Goal: Task Accomplishment & Management: Complete application form

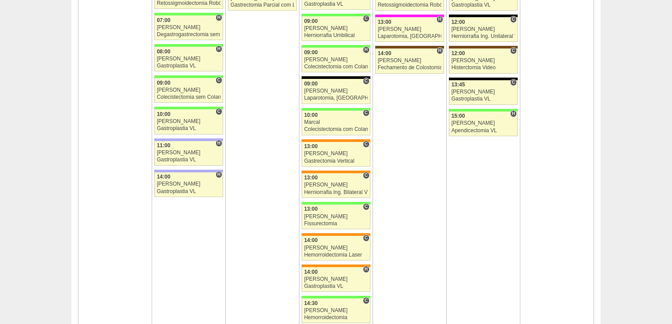
scroll to position [1833, 0]
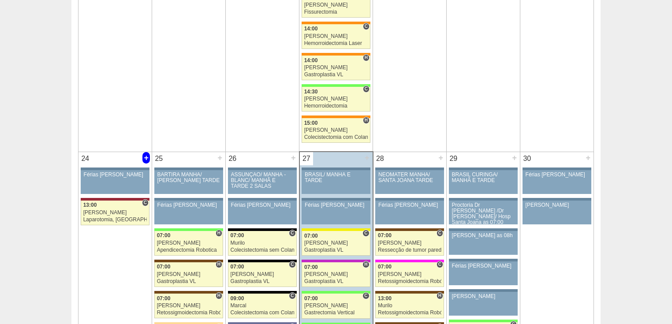
click at [145, 153] on div "+" at bounding box center [145, 157] width 7 height 11
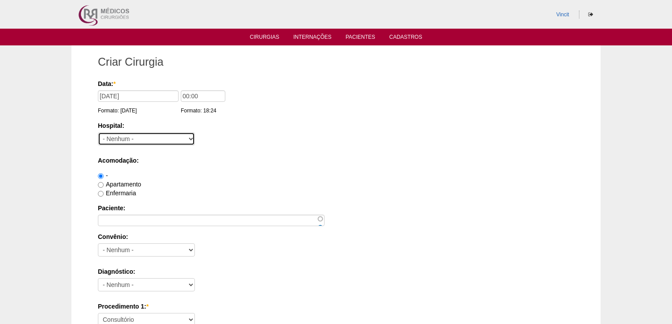
click at [121, 140] on select "- Nenhum - 9 de Julho Albert Einstein Alvorada América Assunção Bartira Benefic…" at bounding box center [146, 138] width 97 height 13
select select "17"
click at [98, 132] on select "- Nenhum - 9 de Julho Albert Einstein Alvorada América Assunção Bartira Benefic…" at bounding box center [146, 138] width 97 height 13
click at [189, 93] on input "00:00" at bounding box center [203, 95] width 45 height 11
type input "14:00"
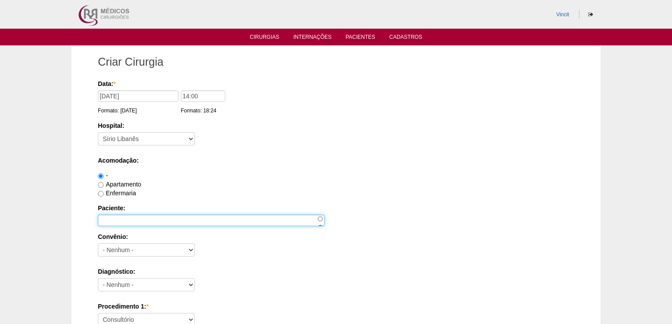
click at [162, 219] on input "Paciente:" at bounding box center [211, 220] width 227 height 11
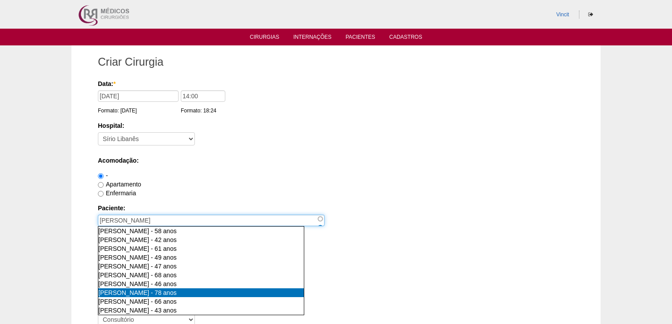
scroll to position [35, 0]
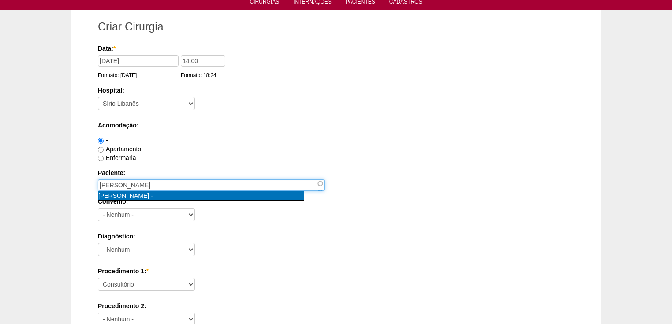
type input "MARIA CECILIA PETROGONAS GONÇALVES [nid:88211]"
click at [149, 194] on span "[PERSON_NAME] [PERSON_NAME]" at bounding box center [123, 195] width 51 height 7
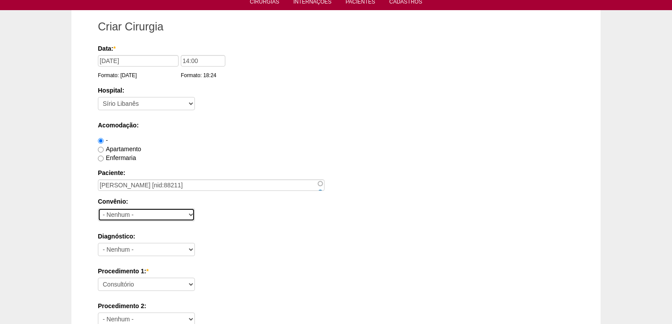
click at [146, 213] on select "- Nenhum - Abet Afresp Allianz Amil Blue Life Caasp Cabesp Caixa de Pensões Car…" at bounding box center [146, 214] width 97 height 13
select select "4047"
click at [98, 208] on select "- Nenhum - Abet Afresp Allianz Amil Blue Life Caasp Cabesp Caixa de Pensões Car…" at bounding box center [146, 214] width 97 height 13
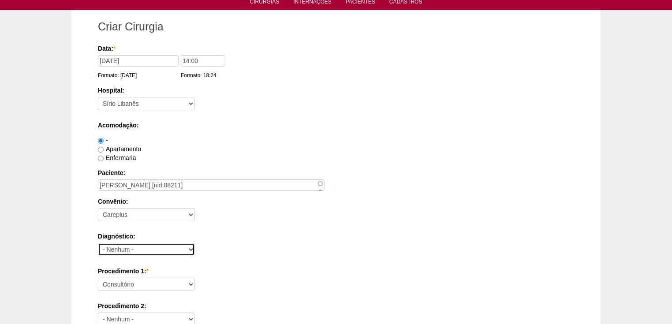
click at [126, 251] on select "- Nenhum - Abdome Agudo Abscesso Hepático Abscesso Perianal Abscesso Peritoneal…" at bounding box center [146, 249] width 97 height 13
click at [240, 224] on div "Convênio: - Nenhum - Abet Afresp Allianz Amil Blue Life Caasp Cabesp Caixa de P…" at bounding box center [336, 211] width 476 height 29
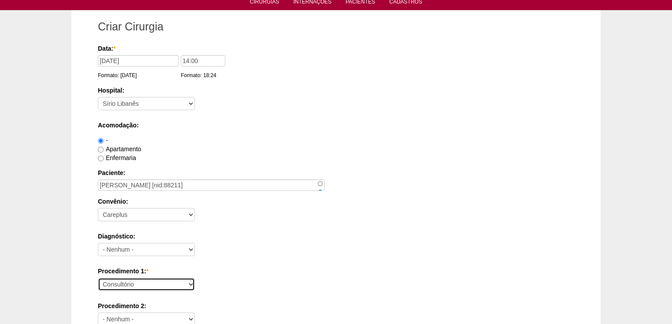
click at [141, 280] on select "Consultório Abscesso Hepático - Drenagem Abscesso perianal Amputação Abdômino P…" at bounding box center [146, 284] width 97 height 13
select select "4003"
click at [98, 278] on select "Consultório Abscesso Hepático - Drenagem Abscesso perianal Amputação Abdômino P…" at bounding box center [146, 284] width 97 height 13
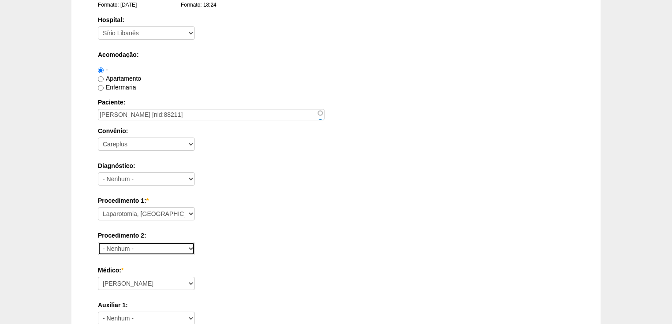
click at [120, 248] on select "- Nenhum - Consultório Abscesso Hepático - Drenagem Abscesso perianal Amputação…" at bounding box center [146, 248] width 97 height 13
click at [98, 242] on select "- Nenhum - Consultório Abscesso Hepático - Drenagem Abscesso perianal Amputação…" at bounding box center [146, 248] width 97 height 13
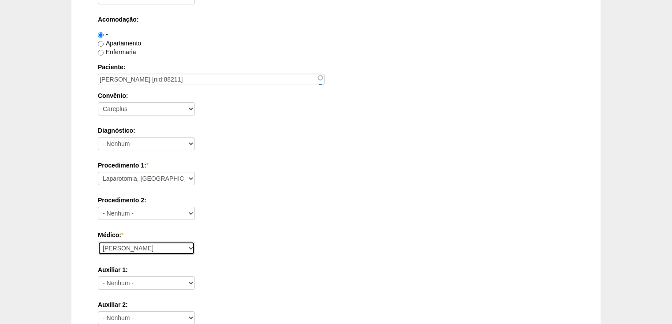
click at [111, 248] on select "Ana Paula Bruno Felipe Rossi Geraldo Igor Benevides Isabella Juliana Luiz Guilh…" at bounding box center [146, 247] width 97 height 13
select select "43"
click at [98, 241] on select "Ana Paula Bruno Felipe Rossi Geraldo Igor Benevides Isabella Juliana Luiz Guilh…" at bounding box center [146, 247] width 97 height 13
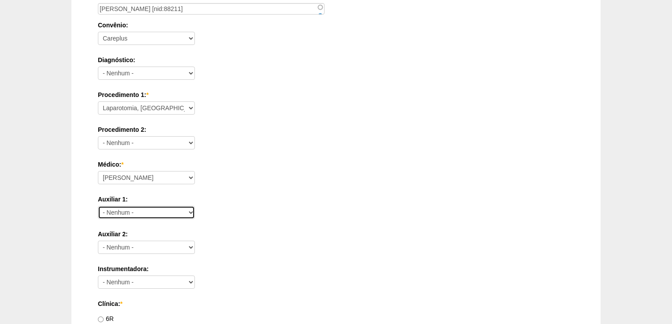
click at [108, 211] on select "- Nenhum - Ana Paula Bruno Felipe Rossi Geraldo Igor Benevides Isabella Juliana…" at bounding box center [146, 212] width 97 height 13
select select "45"
click at [98, 206] on select "- Nenhum - Ana Paula Bruno Felipe Rossi Geraldo Igor Benevides Isabella Juliana…" at bounding box center [146, 212] width 97 height 13
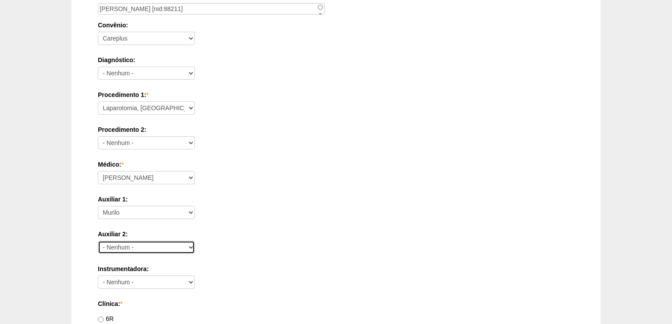
click at [105, 247] on select "- Nenhum - Ana Paula Bruno Felipe Rossi Geraldo Igor Benevides Isabella Juliana…" at bounding box center [146, 247] width 97 height 13
select select "22"
click at [98, 241] on select "- Nenhum - Ana Paula Bruno Felipe Rossi Geraldo Igor Benevides Isabella Juliana…" at bounding box center [146, 247] width 97 height 13
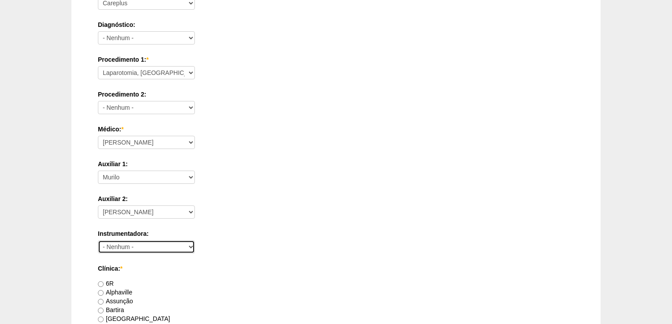
click at [104, 248] on select "- Nenhum - catherine Dayane Karen Outras Rubya Suzane" at bounding box center [146, 246] width 97 height 13
click at [98, 240] on select "- Nenhum - catherine Dayane Karen Outras Rubya Suzane" at bounding box center [146, 246] width 97 height 13
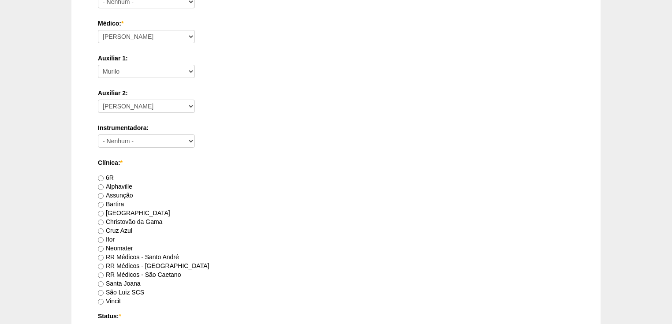
click at [100, 297] on label "Vincit" at bounding box center [109, 300] width 23 height 7
click at [100, 299] on input "Vincit" at bounding box center [101, 302] width 6 height 6
radio input "true"
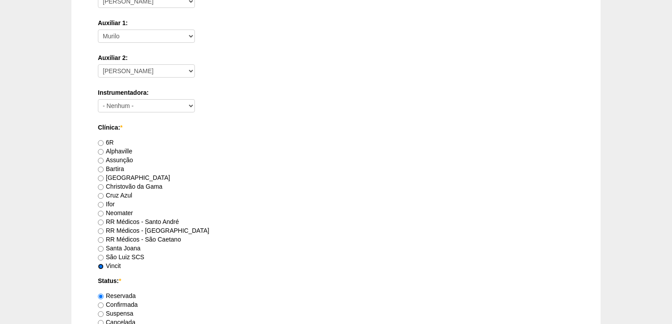
scroll to position [423, 0]
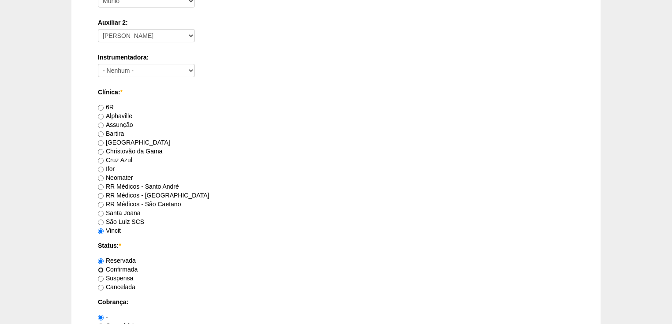
click at [98, 268] on input "Confirmada" at bounding box center [101, 270] width 6 height 6
radio input "true"
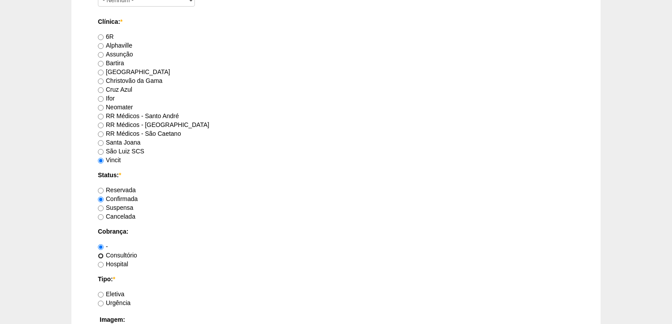
click at [102, 254] on input "Consultório" at bounding box center [101, 256] width 6 height 6
radio input "true"
click at [100, 304] on input "Urgência" at bounding box center [101, 304] width 6 height 6
radio input "true"
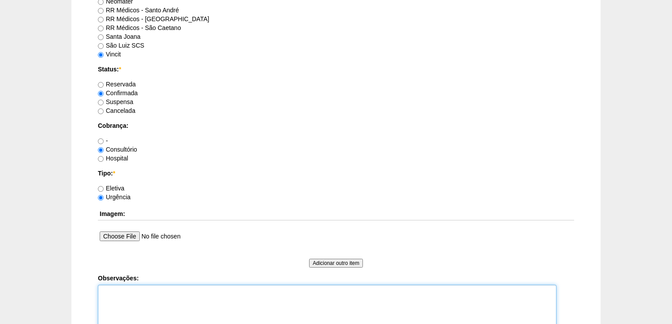
click at [115, 292] on textarea "Observações:" at bounding box center [327, 309] width 458 height 48
click at [101, 289] on textarea "Iinstrumentadora Nati A" at bounding box center [327, 309] width 458 height 48
click at [102, 289] on textarea "Iinstrumentadora Nati A" at bounding box center [327, 309] width 458 height 48
click at [146, 292] on textarea "instrumentadora Nati A" at bounding box center [327, 309] width 458 height 48
click at [118, 300] on textarea "instrumentadora - Nati A" at bounding box center [327, 309] width 458 height 48
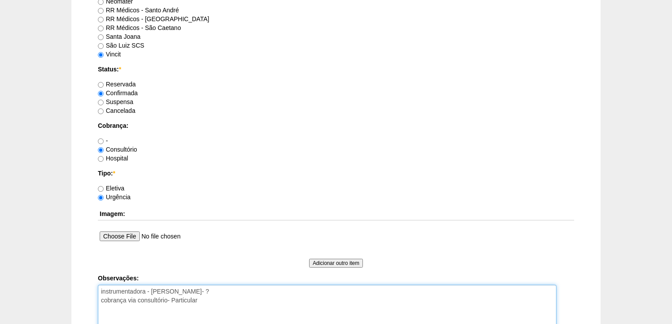
drag, startPoint x: 136, startPoint y: 293, endPoint x: 219, endPoint y: 310, distance: 84.4
click at [219, 310] on textarea "instrumentadora - Nati Anestesia- ? cobrança via consultório- Particular" at bounding box center [327, 309] width 458 height 48
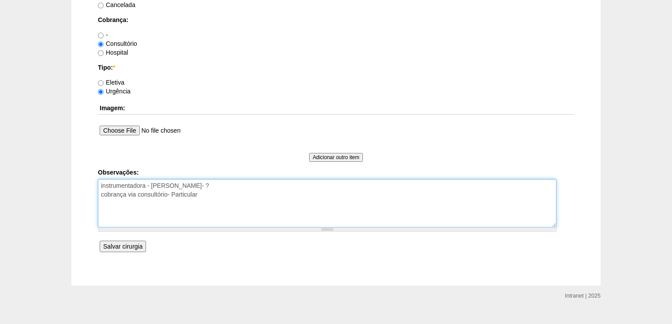
type textarea "instrumentadora - Nati Anestesia- ? cobrança via consultório- Particular"
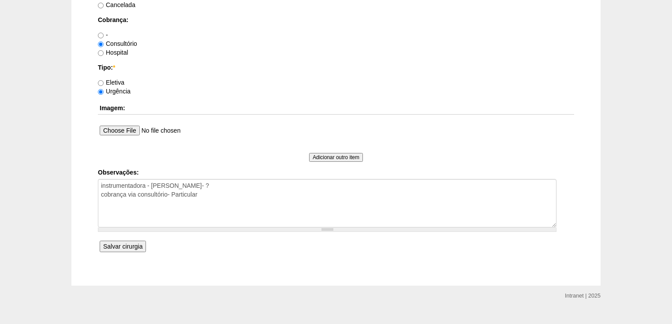
click at [129, 241] on input "Salvar cirurgia" at bounding box center [123, 246] width 46 height 11
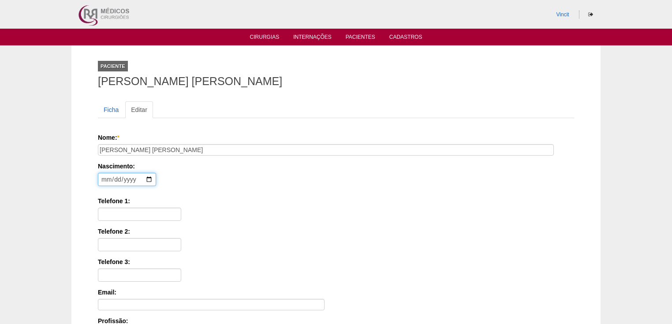
click at [105, 175] on input "date" at bounding box center [127, 179] width 58 height 13
type input "[DATE]"
click at [116, 215] on input "Telefone 1:" at bounding box center [139, 214] width 83 height 13
click at [114, 214] on input "Telefone 1:" at bounding box center [139, 214] width 83 height 13
paste input "[PHONE_NUMBER]"
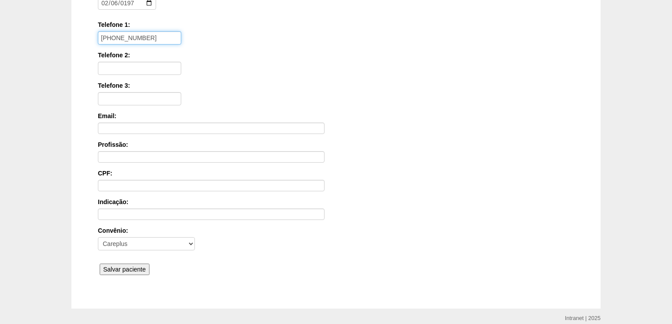
scroll to position [212, 0]
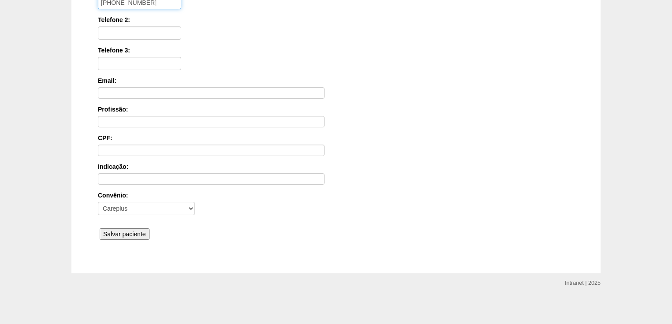
type input "[PHONE_NUMBER]"
click at [115, 233] on input "Salvar paciente" at bounding box center [125, 233] width 50 height 11
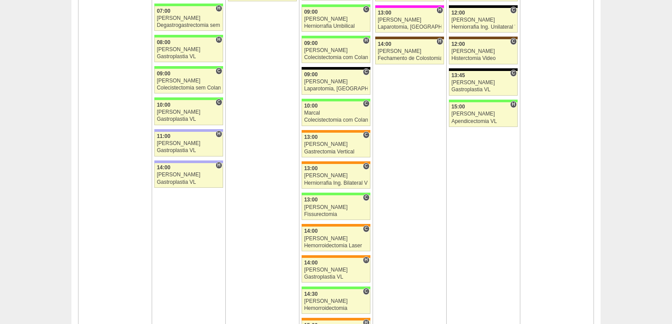
scroll to position [1868, 0]
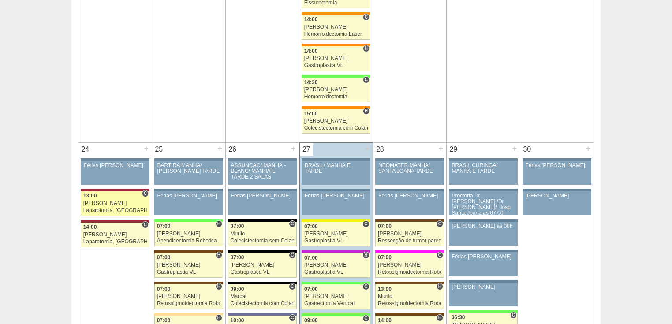
click at [100, 208] on div "Laparotomia, Biópsia, Drenagem, Bridas VL" at bounding box center [115, 211] width 64 height 6
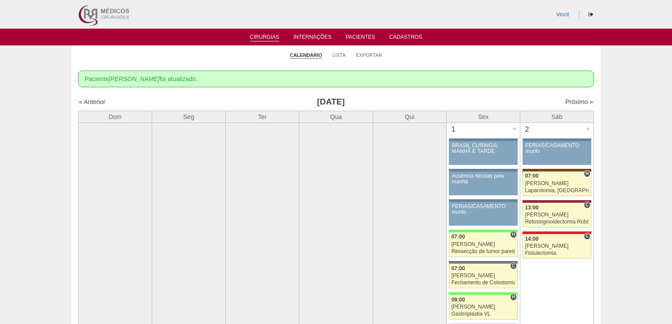
scroll to position [1868, 0]
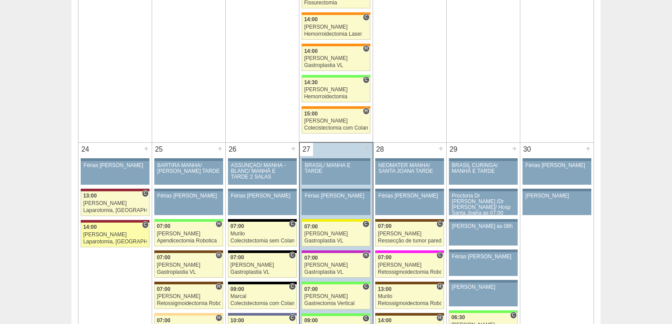
click at [120, 239] on div "Laparotomia, [GEOGRAPHIC_DATA], Drenagem, Bridas VL" at bounding box center [115, 242] width 64 height 6
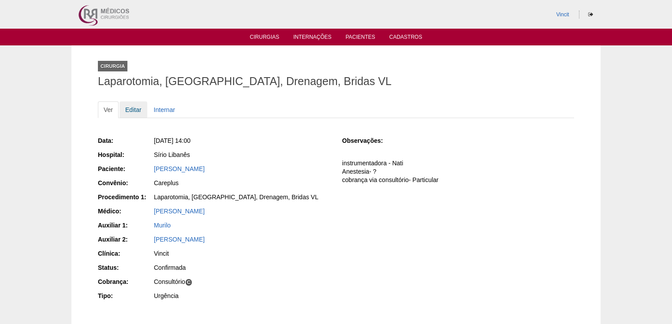
click at [130, 108] on link "Editar" at bounding box center [133, 109] width 28 height 17
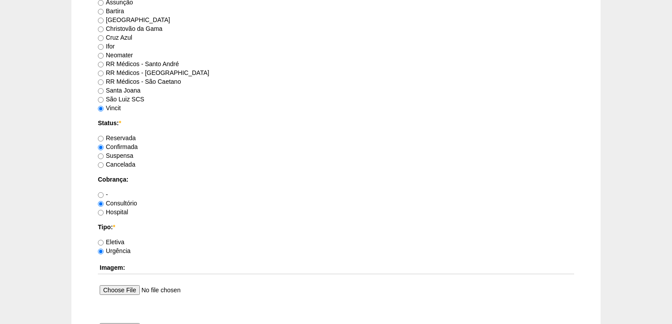
scroll to position [740, 0]
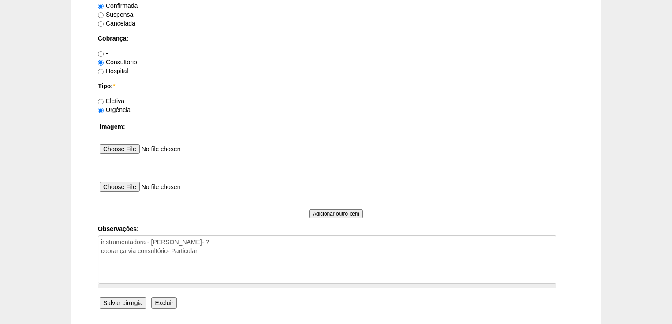
click at [164, 301] on input "Excluir" at bounding box center [164, 302] width 26 height 11
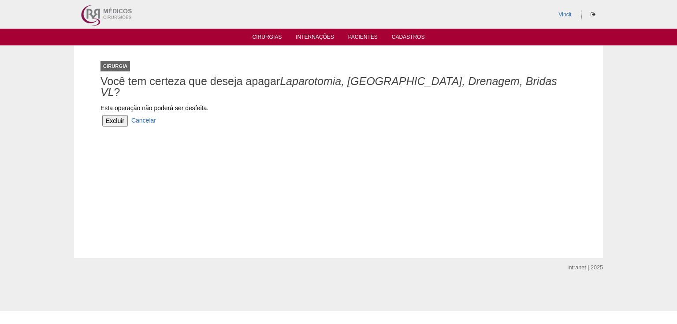
click at [106, 115] on input "Excluir" at bounding box center [115, 120] width 26 height 11
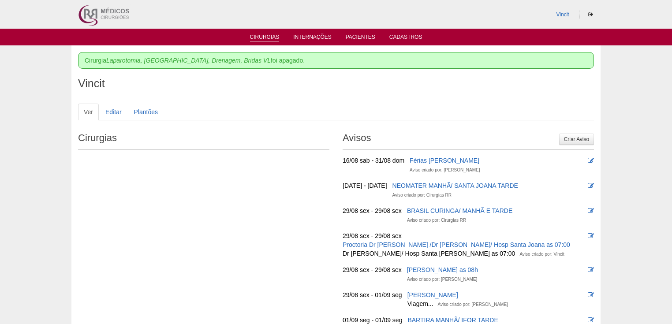
click at [257, 41] on link "Cirurgias" at bounding box center [265, 37] width 30 height 7
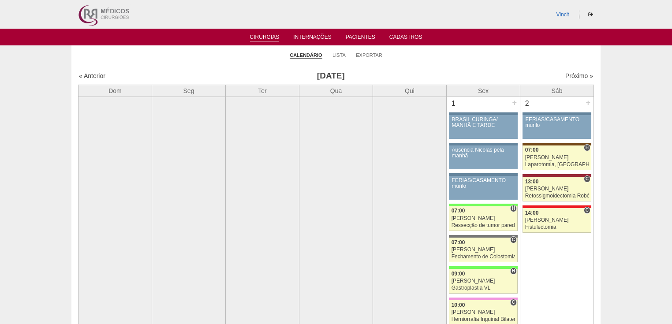
click at [263, 35] on link "Cirurgias" at bounding box center [265, 37] width 30 height 7
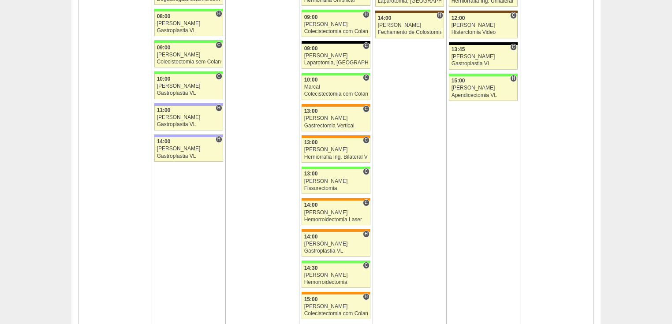
scroll to position [1868, 0]
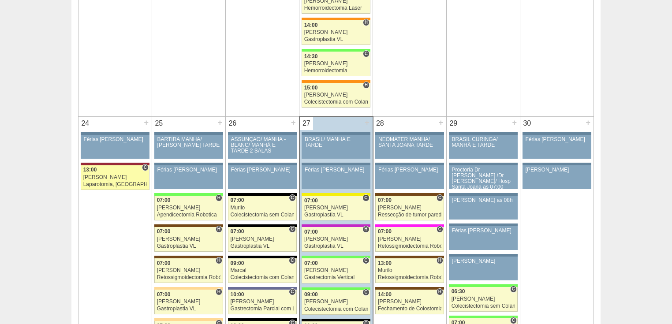
click at [109, 182] on div "Laparotomia, [GEOGRAPHIC_DATA], Drenagem, Bridas VL" at bounding box center [115, 185] width 64 height 6
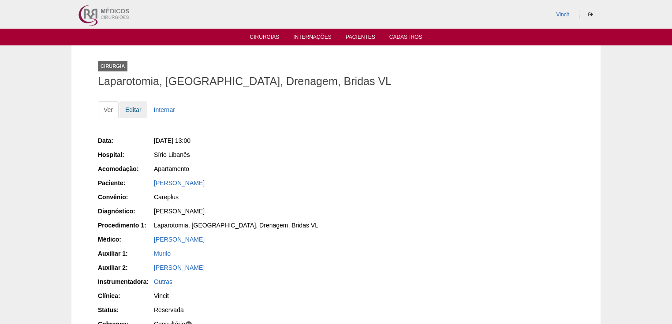
click at [136, 111] on link "Editar" at bounding box center [133, 109] width 28 height 17
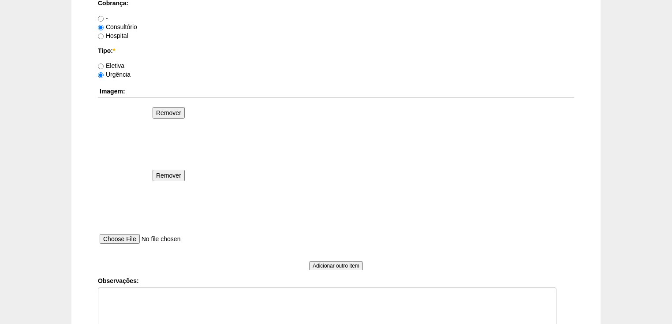
scroll to position [897, 0]
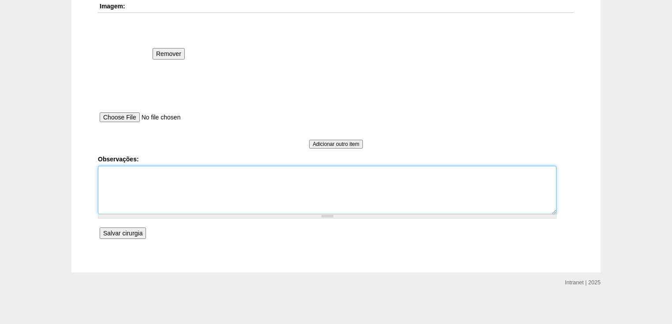
click at [111, 178] on textarea "Observações:" at bounding box center [327, 190] width 458 height 48
type textarea "instrumentadora - Nati"
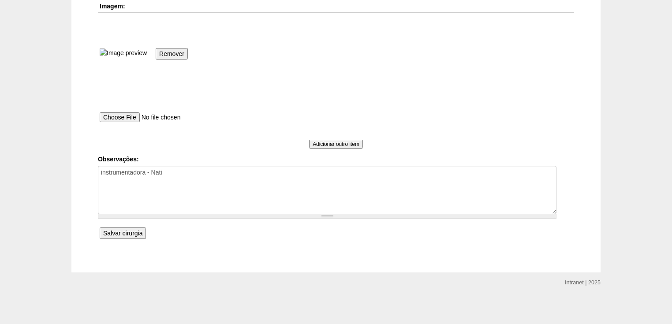
click at [128, 234] on input "Salvar cirurgia" at bounding box center [123, 232] width 46 height 11
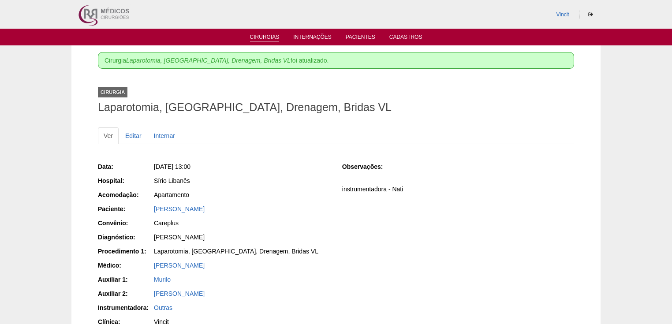
click at [257, 36] on link "Cirurgias" at bounding box center [265, 37] width 30 height 7
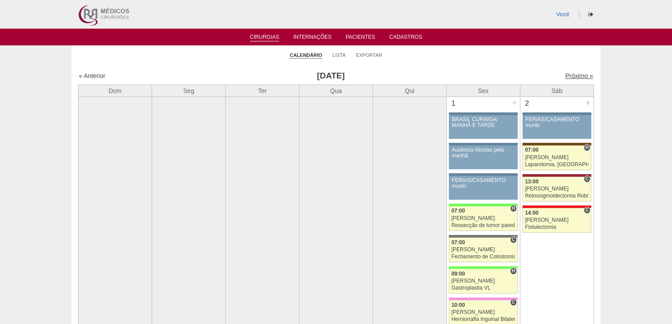
click at [570, 76] on link "Próximo »" at bounding box center [579, 75] width 28 height 7
